Goal: Information Seeking & Learning: Learn about a topic

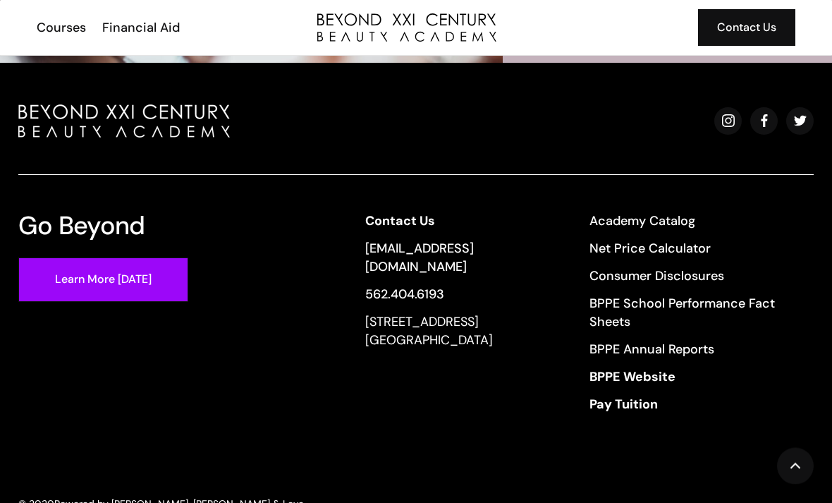
scroll to position [3870, 0]
click at [689, 266] on link "Consumer Disclosures" at bounding box center [692, 275] width 206 height 18
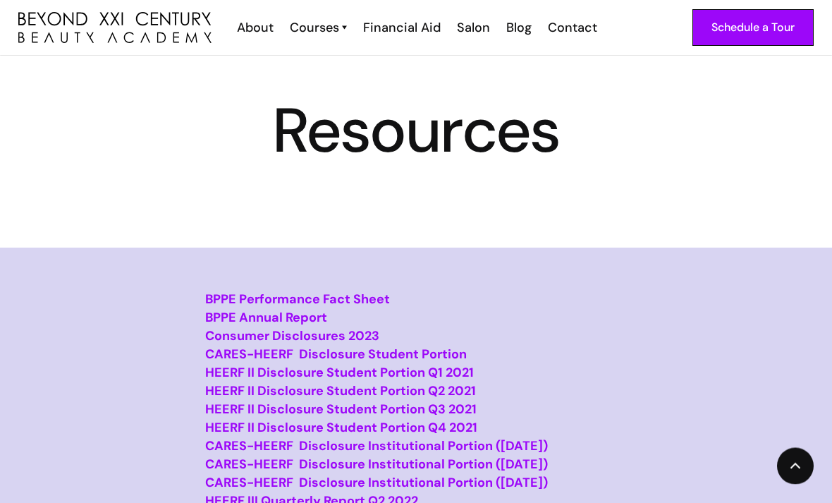
scroll to position [24, 0]
click at [311, 29] on div "Courses" at bounding box center [314, 27] width 49 height 18
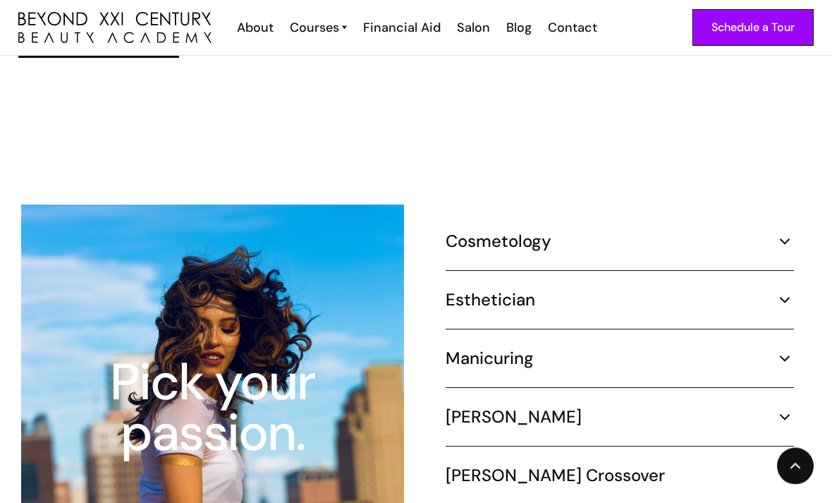
scroll to position [1198, 0]
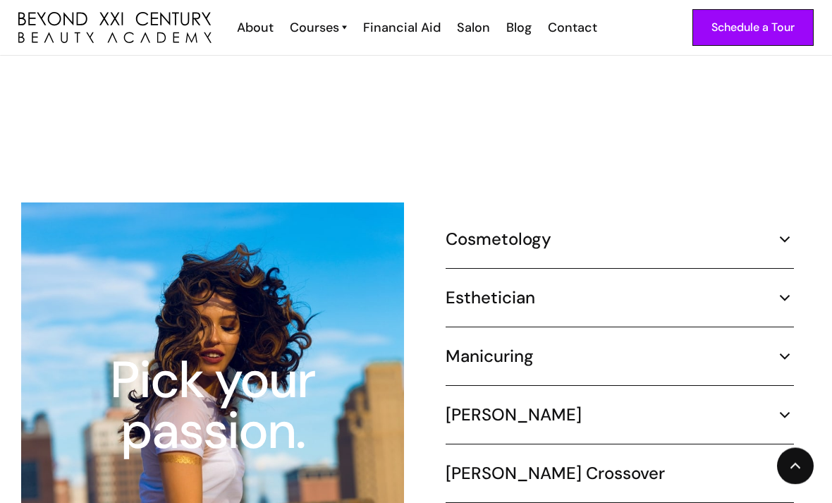
click at [729, 293] on div "Esthetician 600 hours ¾ Time (30 hours per week) – 5 months Part Time (20 hours…" at bounding box center [620, 308] width 348 height 40
click at [785, 289] on img at bounding box center [784, 298] width 18 height 18
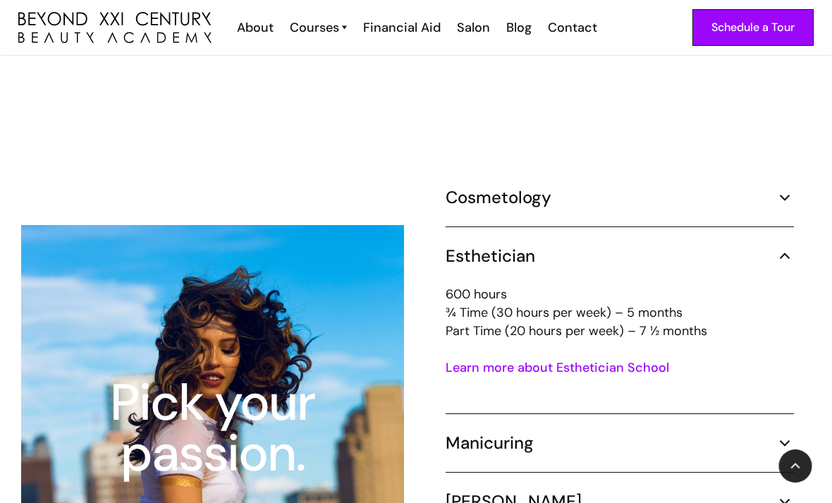
scroll to position [1226, 0]
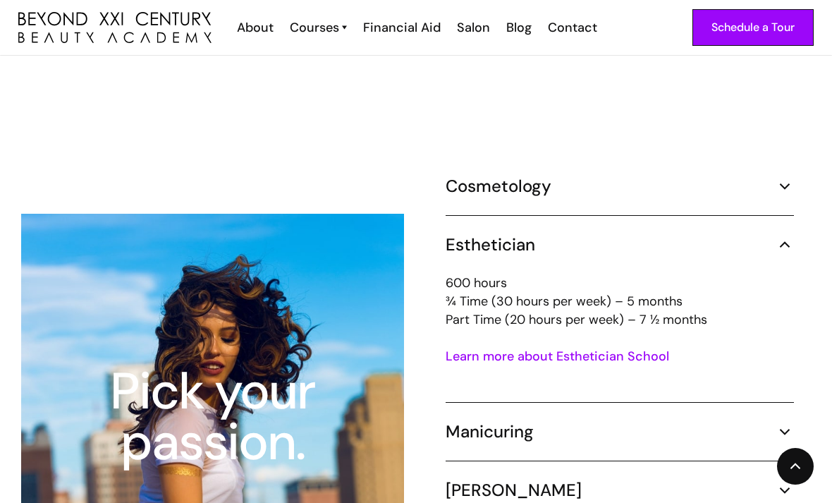
click at [645, 348] on link "Learn more about Esthetician School" at bounding box center [557, 356] width 223 height 17
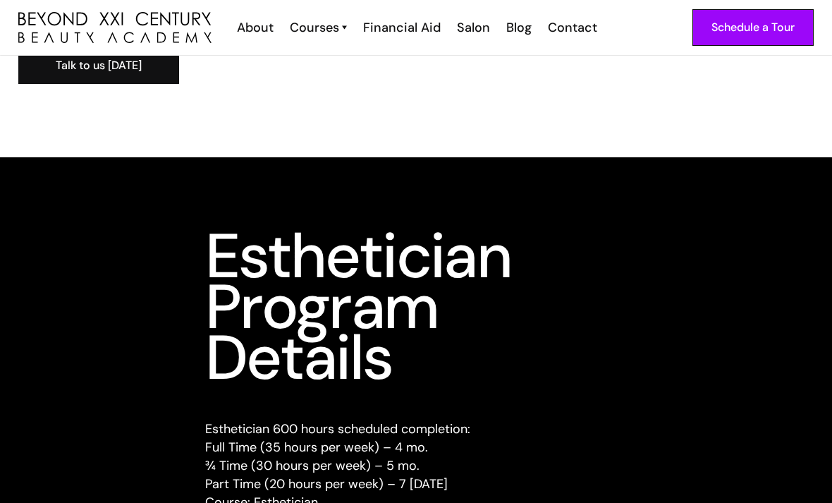
scroll to position [1536, 0]
